Goal: Task Accomplishment & Management: Use online tool/utility

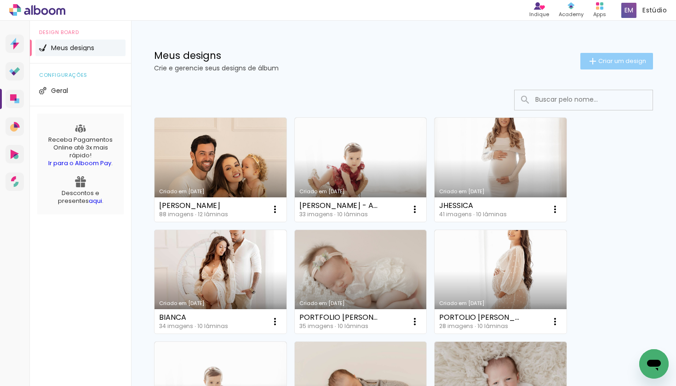
click at [629, 61] on span "Criar um design" at bounding box center [622, 61] width 48 height 6
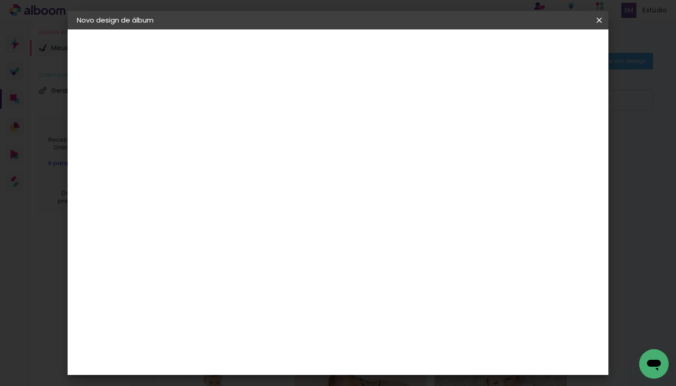
click at [227, 128] on input at bounding box center [227, 123] width 0 height 14
type input "p"
type input "PORTFOLIO"
type paper-input "PORTFOLIO"
click at [0, 0] on slot "Avançar" at bounding box center [0, 0] width 0 height 0
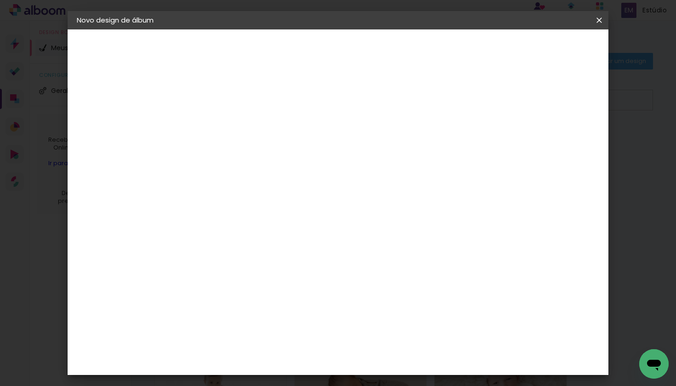
click at [293, 172] on input at bounding box center [250, 174] width 93 height 11
type input "LUI"
type paper-input "LUI"
click at [282, 207] on div "[PERSON_NAME]" at bounding box center [251, 207] width 61 height 7
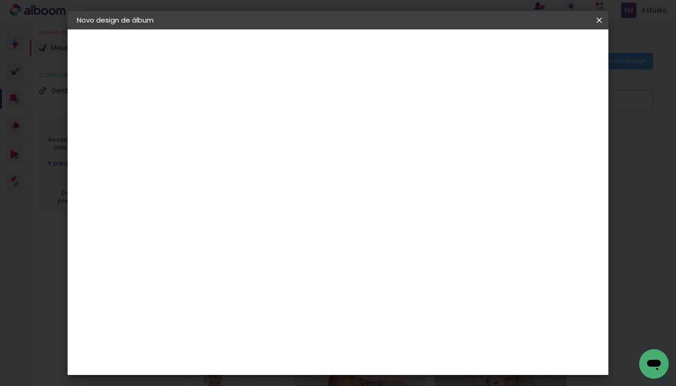
click at [380, 131] on paper-item "Tamanho Livre" at bounding box center [339, 140] width 82 height 20
click at [0, 0] on slot "Avançar" at bounding box center [0, 0] width 0 height 0
click at [558, 56] on paper-button "Iniciar design" at bounding box center [528, 49] width 60 height 16
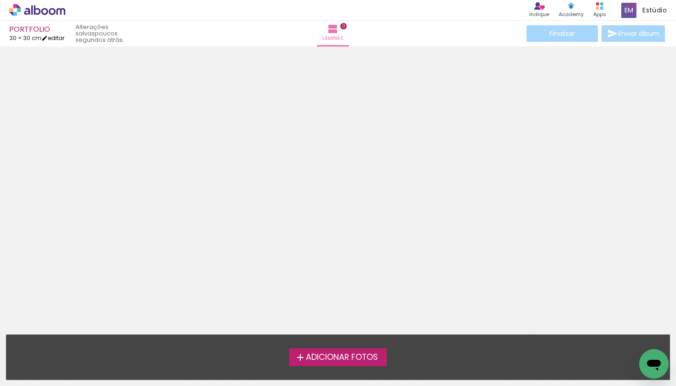
click at [48, 40] on iron-icon at bounding box center [44, 38] width 6 height 6
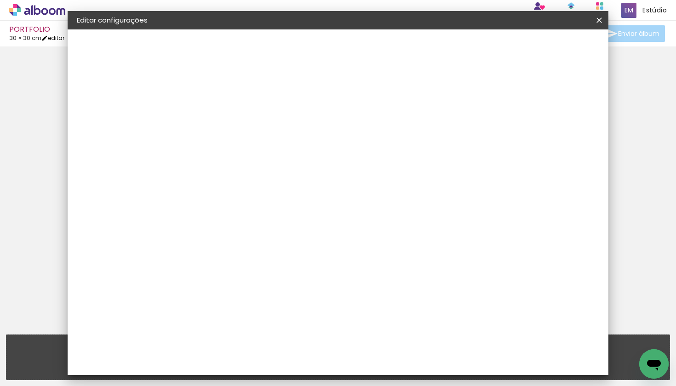
type input "30"
type input "60"
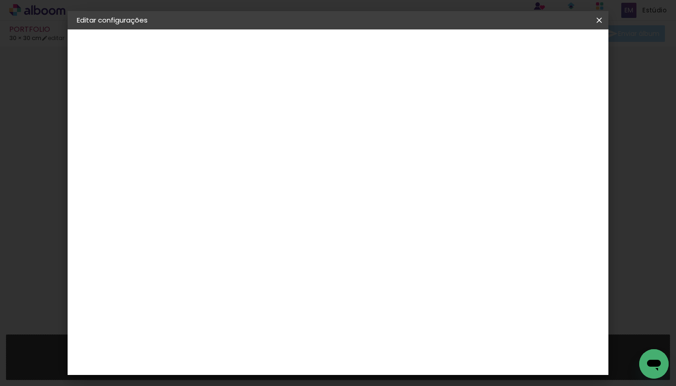
click at [210, 253] on div "cm" at bounding box center [215, 249] width 11 height 14
type input "3"
type input "20"
type paper-input "20"
click at [320, 143] on span "30" at bounding box center [314, 144] width 15 height 14
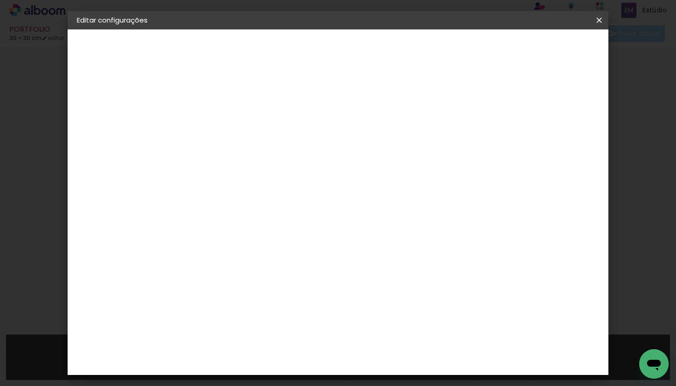
click at [320, 143] on span "30" at bounding box center [314, 144] width 15 height 14
click at [401, 308] on input "60" at bounding box center [392, 307] width 24 height 14
type input "40"
type paper-input "40"
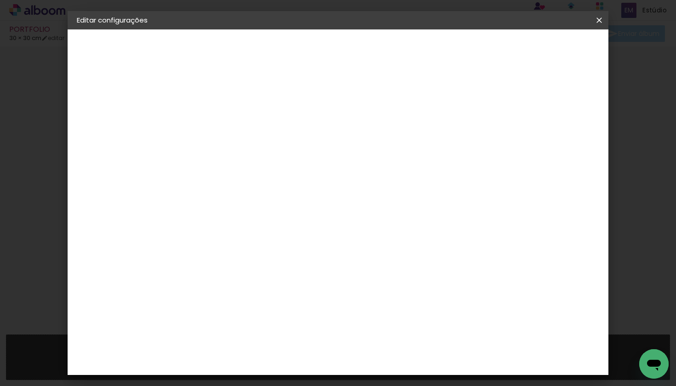
click at [430, 135] on div "20 cm cm cm mm A maioria das encadernadoras sugere 5mm de sangria." at bounding box center [379, 153] width 385 height 74
click at [0, 0] on slot "Voltar" at bounding box center [0, 0] width 0 height 0
click at [300, 188] on div "3" at bounding box center [250, 192] width 99 height 12
click at [297, 179] on input at bounding box center [250, 174] width 93 height 11
type input "LUI"
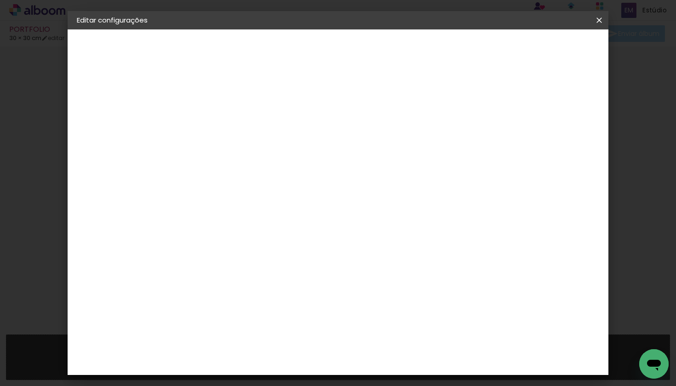
type paper-input "LUI"
click at [263, 209] on div "[PERSON_NAME]" at bounding box center [251, 207] width 61 height 7
click at [0, 0] on slot "Avançar" at bounding box center [0, 0] width 0 height 0
click at [263, 153] on input "text" at bounding box center [245, 160] width 36 height 14
click at [425, 168] on paper-item "Slim Book" at bounding box center [398, 171] width 184 height 18
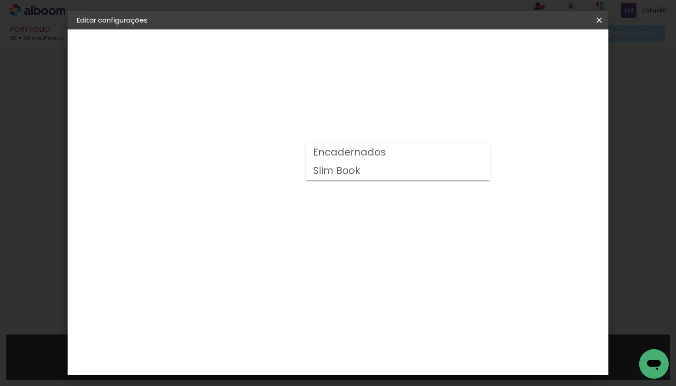
type input "Slim Book"
click at [289, 214] on span "20 x 40" at bounding box center [268, 223] width 43 height 19
click at [0, 0] on slot "Avançar" at bounding box center [0, 0] width 0 height 0
click at [549, 48] on span "Salvar configurações" at bounding box center [515, 49] width 68 height 6
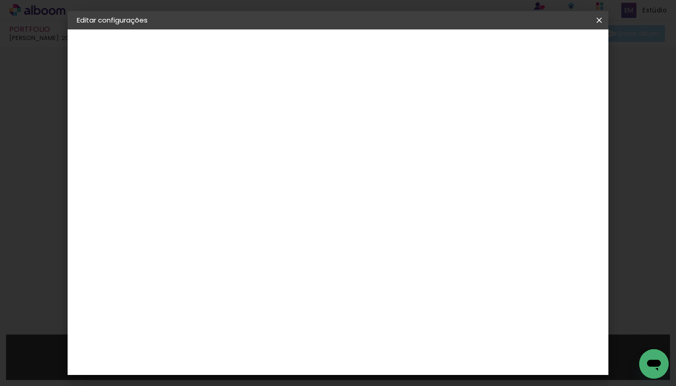
click at [535, 50] on span "Salvar configurações" at bounding box center [515, 49] width 68 height 6
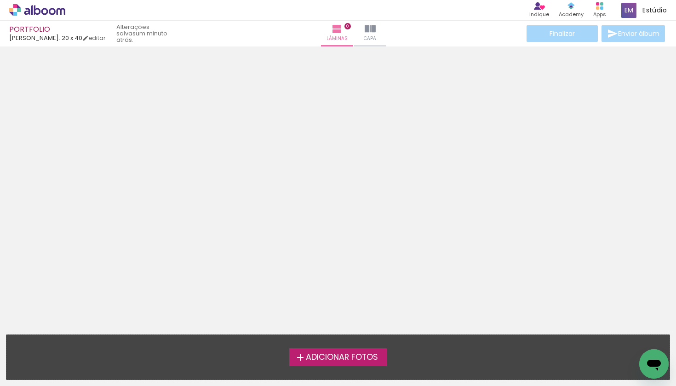
click at [331, 370] on div "Adicionar Fotos Solte suas fotos aqui..." at bounding box center [337, 357] width 663 height 45
click at [331, 361] on span "Adicionar Fotos" at bounding box center [342, 357] width 72 height 8
click at [0, 0] on input "file" at bounding box center [0, 0] width 0 height 0
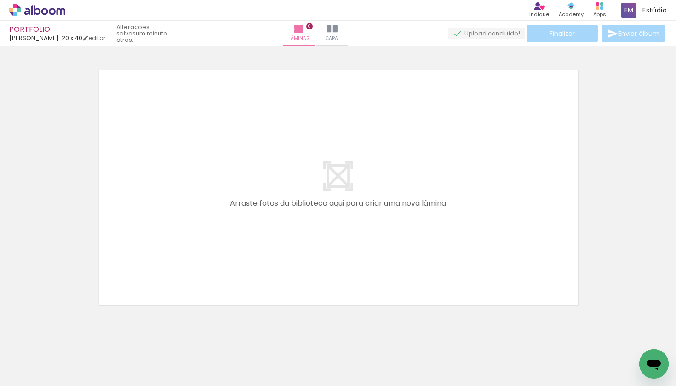
click at [93, 364] on div at bounding box center [92, 355] width 30 height 46
click at [29, 375] on span "Adicionar Fotos" at bounding box center [33, 373] width 28 height 10
click at [0, 0] on input "file" at bounding box center [0, 0] width 0 height 0
click at [40, 374] on span "Adicionar Fotos" at bounding box center [33, 373] width 28 height 10
click at [0, 0] on input "file" at bounding box center [0, 0] width 0 height 0
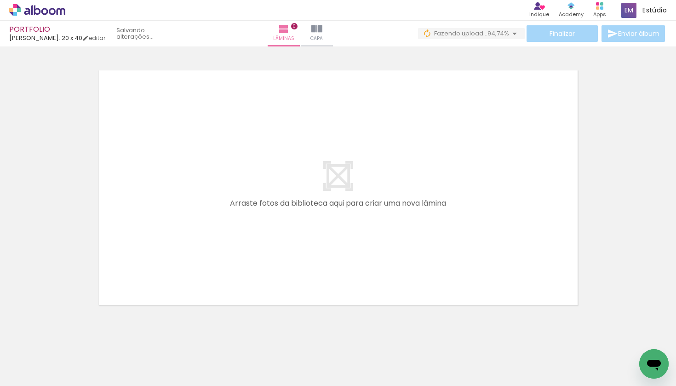
click at [42, 375] on span "Adicionar Fotos" at bounding box center [33, 373] width 28 height 10
click at [0, 0] on input "file" at bounding box center [0, 0] width 0 height 0
click at [29, 376] on span "Adicionar Fotos" at bounding box center [33, 373] width 28 height 10
click at [0, 0] on input "file" at bounding box center [0, 0] width 0 height 0
click at [31, 371] on span "Adicionar Fotos" at bounding box center [33, 373] width 28 height 10
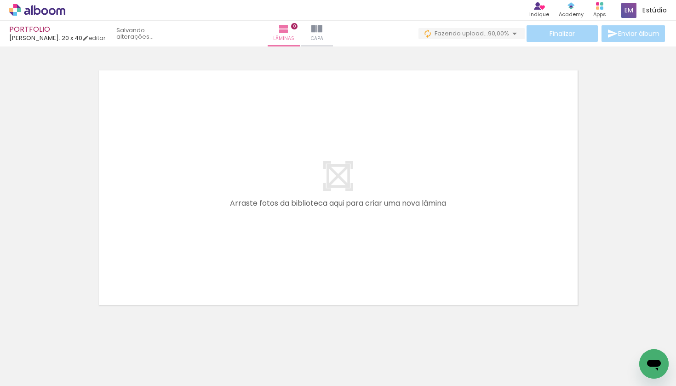
click at [0, 0] on input "file" at bounding box center [0, 0] width 0 height 0
click at [33, 374] on span "Adicionar Fotos" at bounding box center [33, 373] width 28 height 10
click at [0, 0] on input "file" at bounding box center [0, 0] width 0 height 0
click at [33, 374] on span "Adicionar Fotos" at bounding box center [33, 373] width 28 height 10
click at [0, 0] on input "file" at bounding box center [0, 0] width 0 height 0
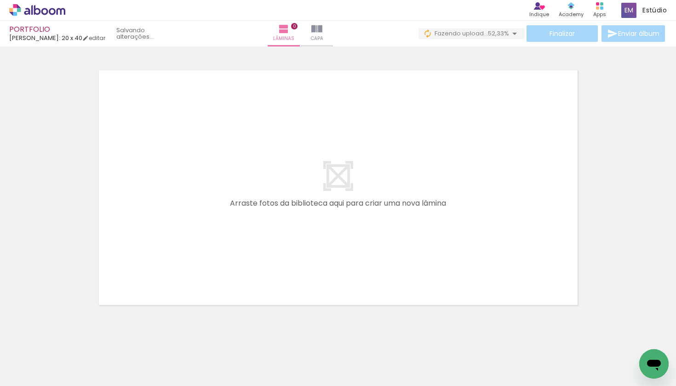
click at [29, 370] on span "Adicionar Fotos" at bounding box center [33, 373] width 28 height 10
click at [0, 0] on input "file" at bounding box center [0, 0] width 0 height 0
click at [22, 373] on span "Adicionar Fotos" at bounding box center [33, 373] width 28 height 10
click at [0, 0] on input "file" at bounding box center [0, 0] width 0 height 0
click at [37, 372] on span "Adicionar Fotos" at bounding box center [33, 373] width 28 height 10
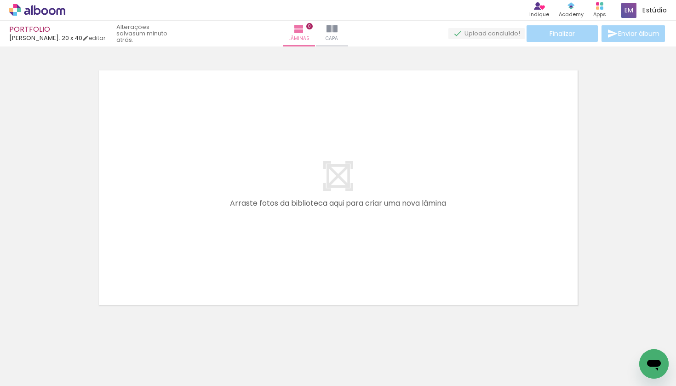
click at [0, 0] on input "file" at bounding box center [0, 0] width 0 height 0
click at [25, 377] on span "Adicionar Fotos" at bounding box center [33, 373] width 28 height 10
click at [0, 0] on input "file" at bounding box center [0, 0] width 0 height 0
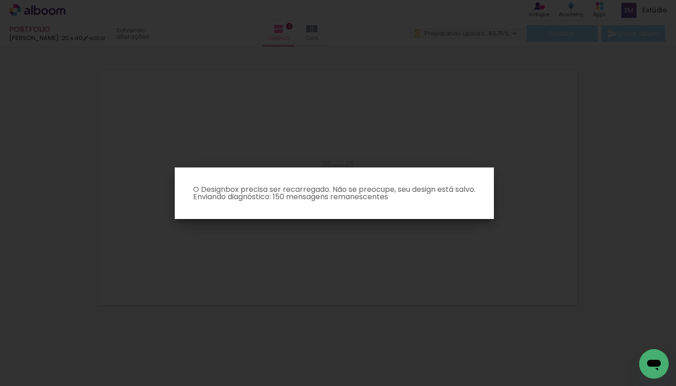
click at [424, 230] on iron-overlay-backdrop at bounding box center [338, 193] width 676 height 386
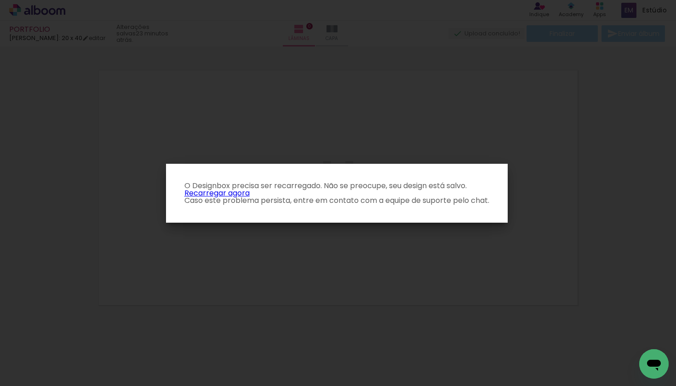
click at [216, 195] on p "O Designbox precisa ser recarregado. Não se preocupe, seu design está salvo. Re…" at bounding box center [336, 193] width 327 height 22
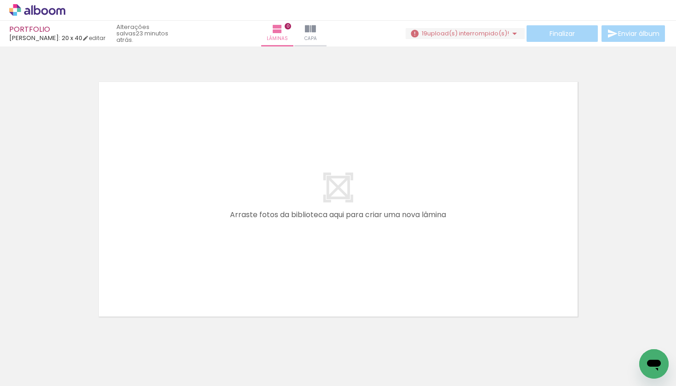
click at [478, 34] on span "upload(s) interrompido(s)!" at bounding box center [468, 33] width 82 height 9
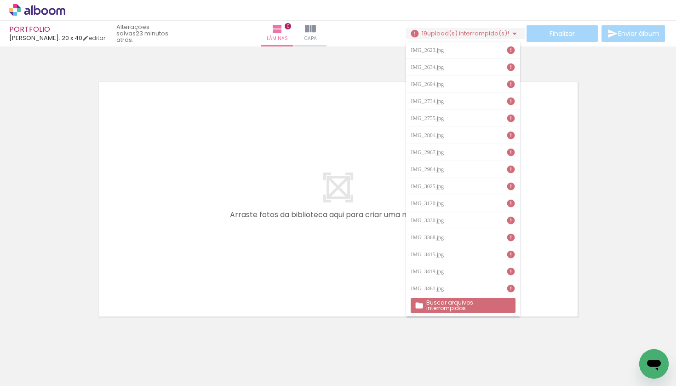
click at [0, 0] on slot "Buscar arquivos interrompidos" at bounding box center [0, 0] width 0 height 0
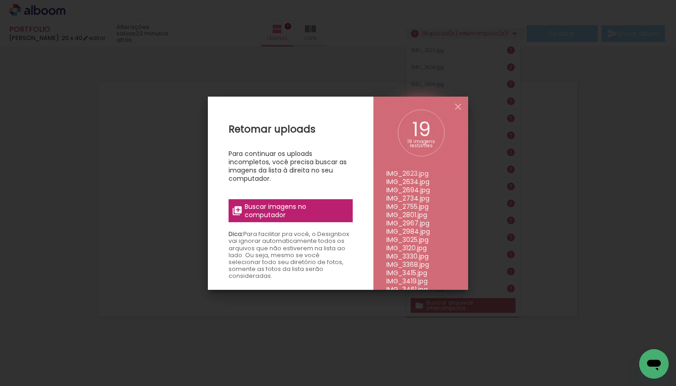
click at [300, 209] on span "Buscar imagens no computador" at bounding box center [296, 210] width 103 height 17
click at [0, 0] on input "file" at bounding box center [0, 0] width 0 height 0
click at [458, 107] on iron-icon at bounding box center [458, 106] width 11 height 11
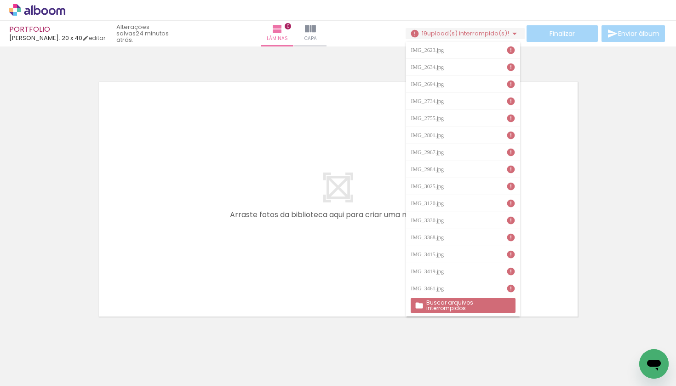
scroll to position [0, 6605]
click at [622, 279] on div at bounding box center [338, 187] width 676 height 275
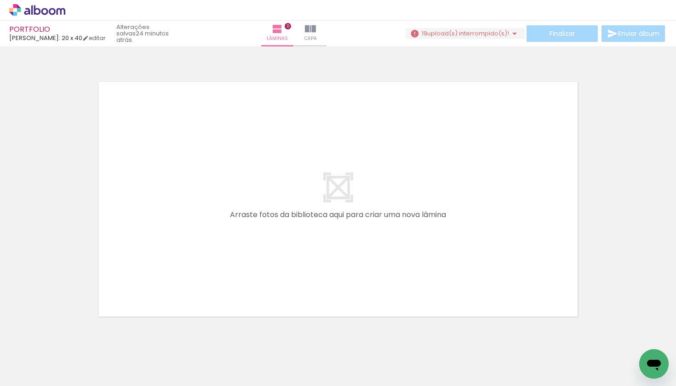
click at [40, 376] on span "Adicionar Fotos" at bounding box center [33, 373] width 28 height 10
click at [0, 0] on input "file" at bounding box center [0, 0] width 0 height 0
click at [36, 373] on span "Adicionar Fotos" at bounding box center [33, 373] width 28 height 10
click at [0, 0] on input "file" at bounding box center [0, 0] width 0 height 0
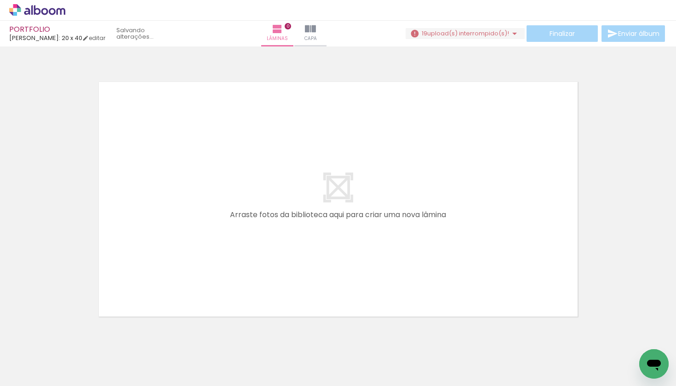
click at [32, 378] on span "Adicionar Fotos" at bounding box center [33, 373] width 28 height 10
click at [0, 0] on input "file" at bounding box center [0, 0] width 0 height 0
click at [25, 380] on paper-button "Adicionar Fotos" at bounding box center [28, 373] width 45 height 15
click at [0, 0] on input "file" at bounding box center [0, 0] width 0 height 0
